Goal: Task Accomplishment & Management: Complete application form

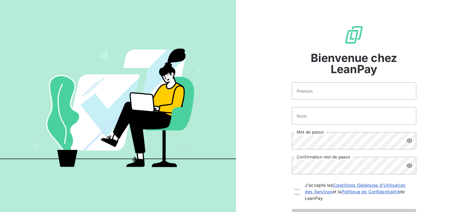
type input "[PERSON_NAME]"
click at [336, 116] on input "Nom" at bounding box center [354, 115] width 124 height 17
type input "Borne"
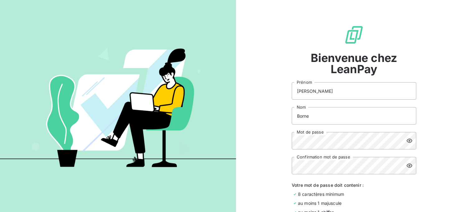
scroll to position [97, 0]
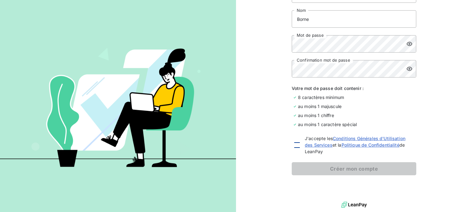
click at [295, 142] on div at bounding box center [297, 145] width 6 height 6
checkbox input "true"
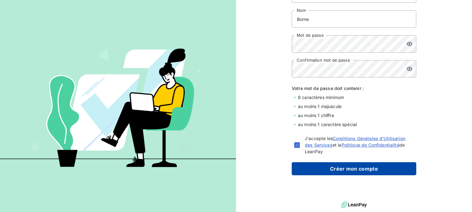
click at [304, 166] on button "Créer mon compte" at bounding box center [354, 168] width 124 height 13
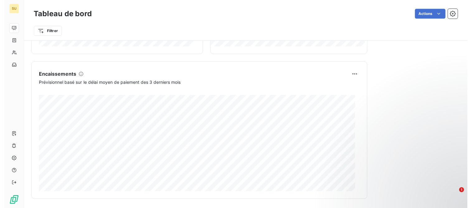
scroll to position [247, 0]
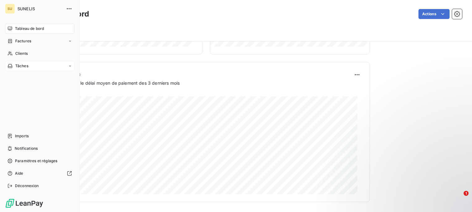
click at [30, 70] on div "Tâches" at bounding box center [39, 66] width 69 height 10
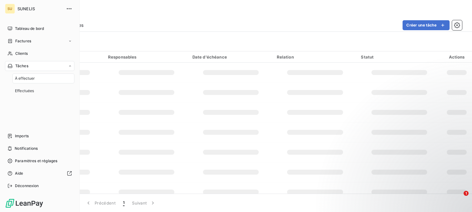
click at [33, 79] on span "À effectuer" at bounding box center [25, 79] width 20 height 6
